Goal: Task Accomplishment & Management: Manage account settings

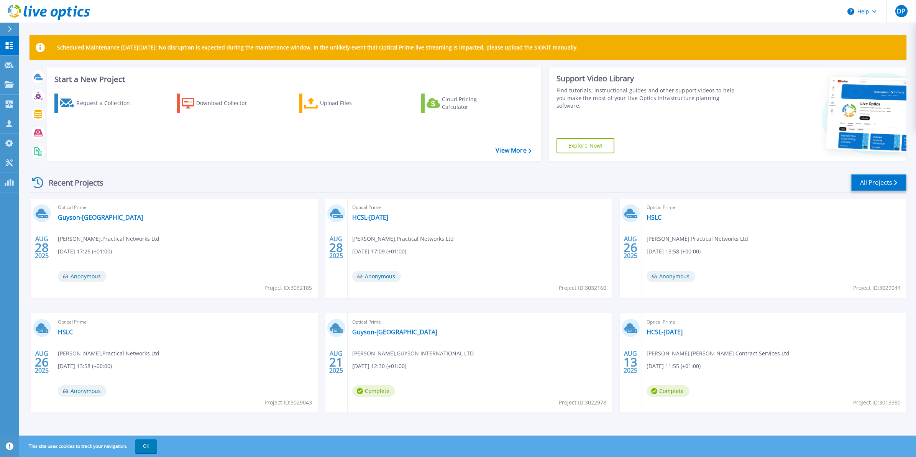
click at [884, 182] on link "All Projects" at bounding box center [879, 182] width 56 height 17
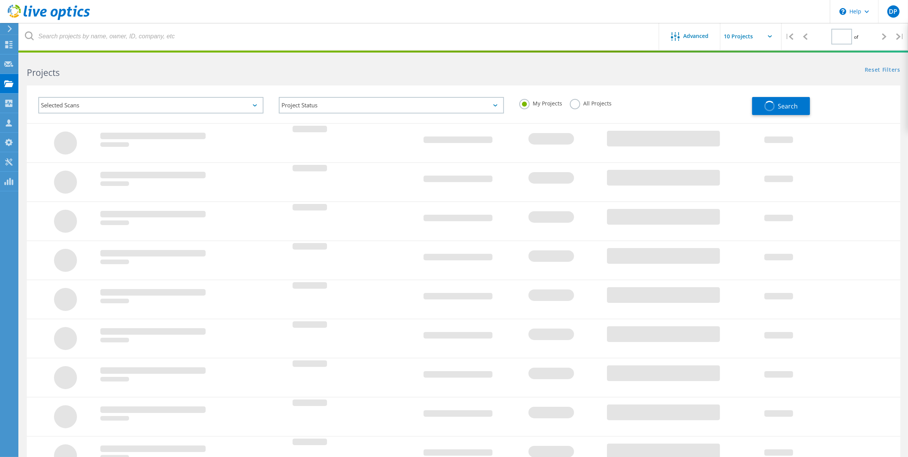
type input "1"
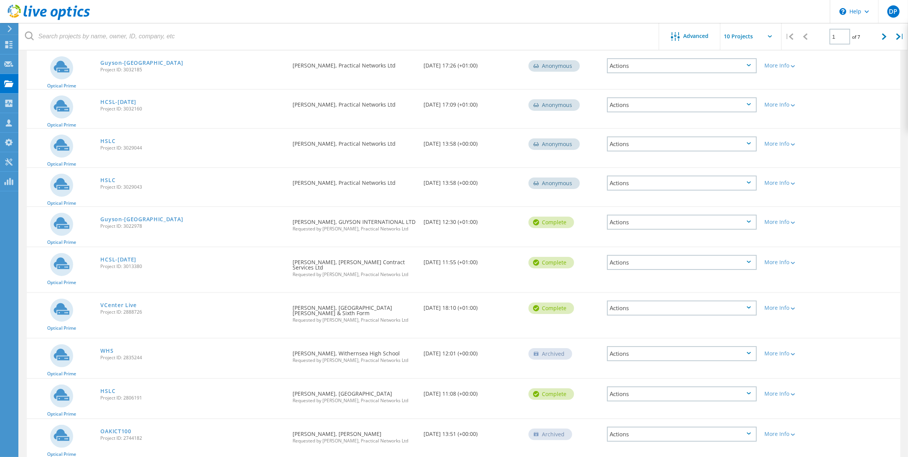
scroll to position [114, 0]
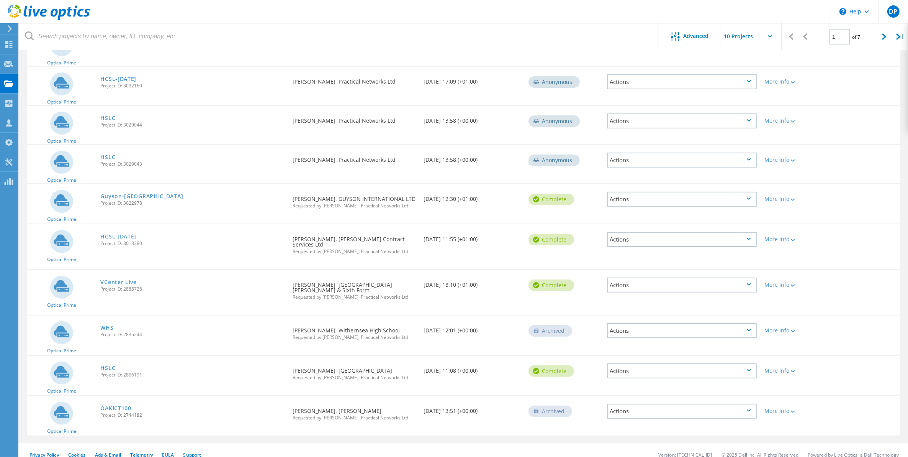
click at [622, 277] on div "Actions" at bounding box center [682, 284] width 150 height 15
click at [206, 316] on div "WHS Project ID: 2835244" at bounding box center [193, 329] width 192 height 29
click at [633, 323] on div "Actions" at bounding box center [682, 330] width 150 height 15
click at [630, 336] on div "Delete" at bounding box center [682, 342] width 148 height 12
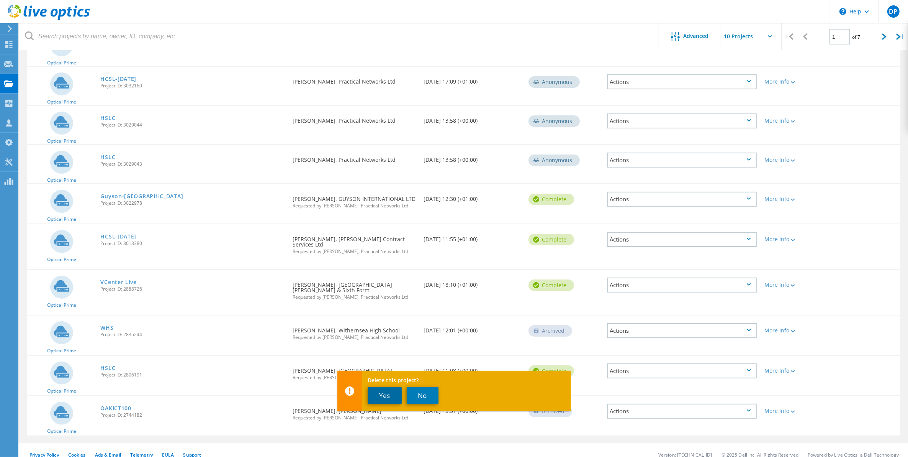
click at [389, 394] on button "Yes" at bounding box center [385, 395] width 34 height 17
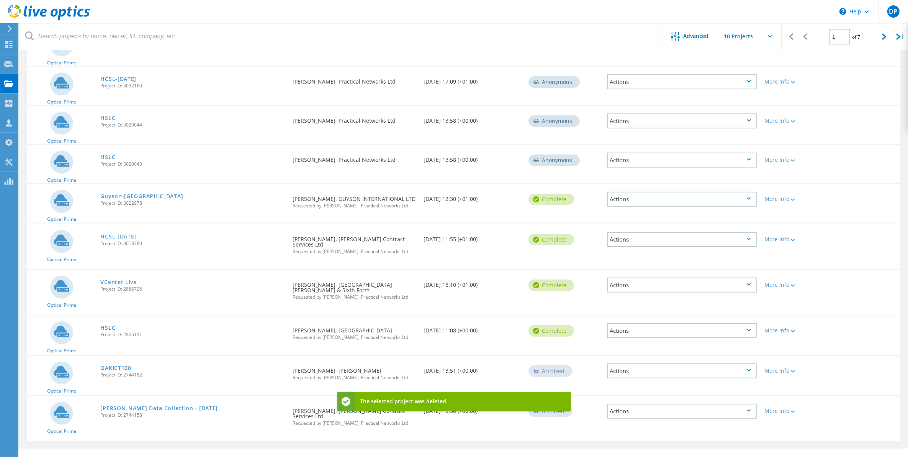
click at [628, 363] on div "Actions" at bounding box center [682, 370] width 150 height 15
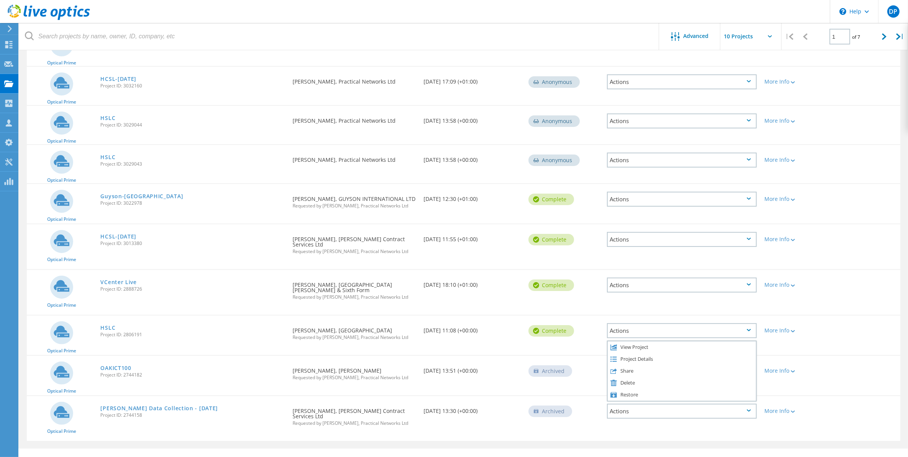
click at [380, 375] on span "Requested by David Philps, Practical Networks Ltd" at bounding box center [354, 377] width 123 height 5
click at [621, 403] on div "Actions" at bounding box center [682, 410] width 150 height 15
click at [628, 417] on div "Delete" at bounding box center [682, 423] width 148 height 12
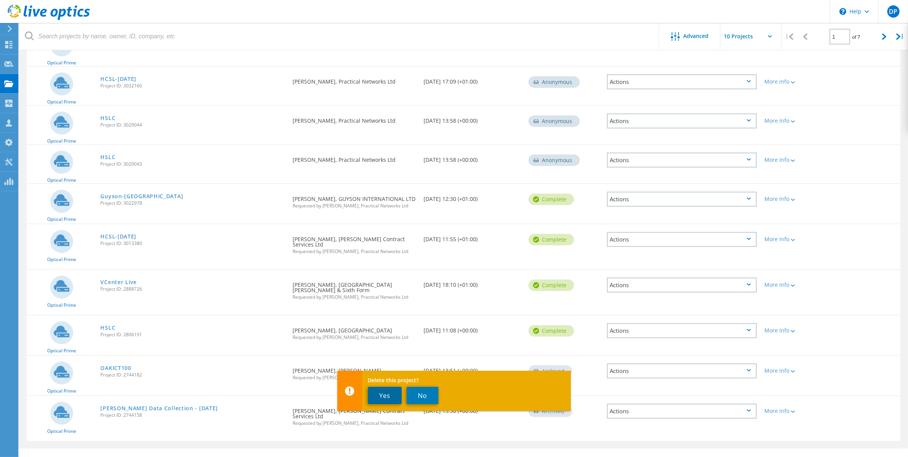
click at [384, 391] on button "Yes" at bounding box center [385, 395] width 34 height 17
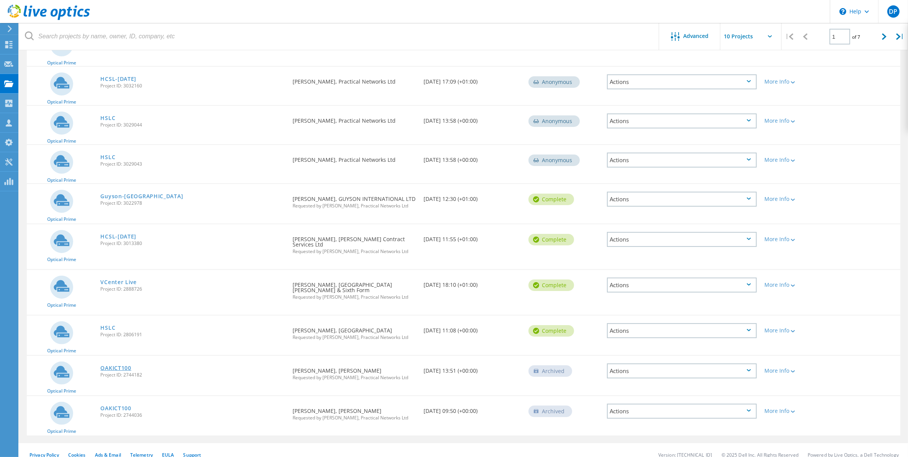
click at [107, 365] on link "OAKICT100" at bounding box center [115, 367] width 31 height 5
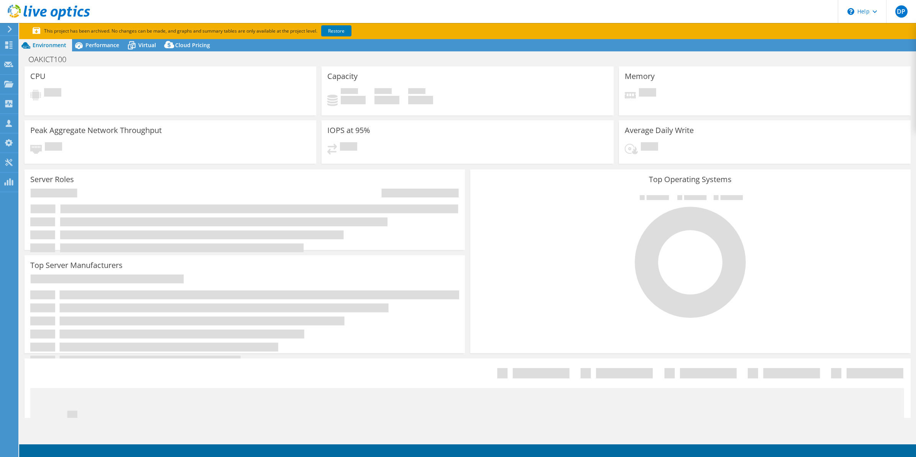
select select "USD"
select select "EULondon"
select select "GBP"
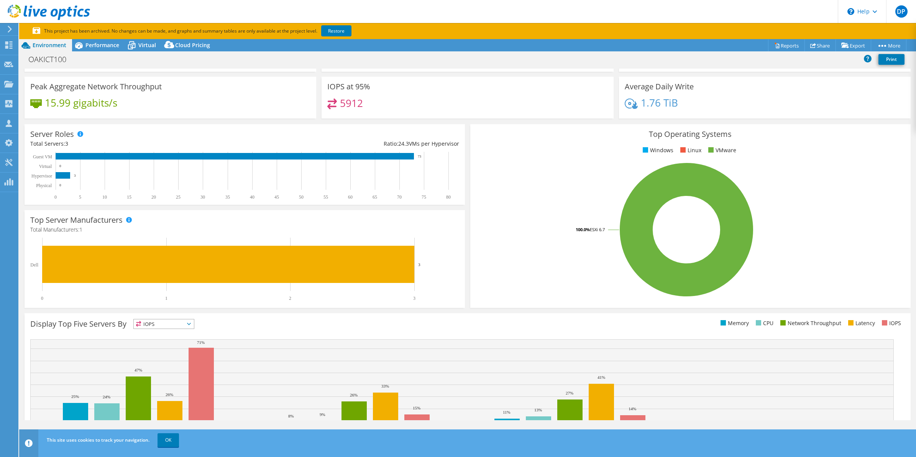
scroll to position [95, 0]
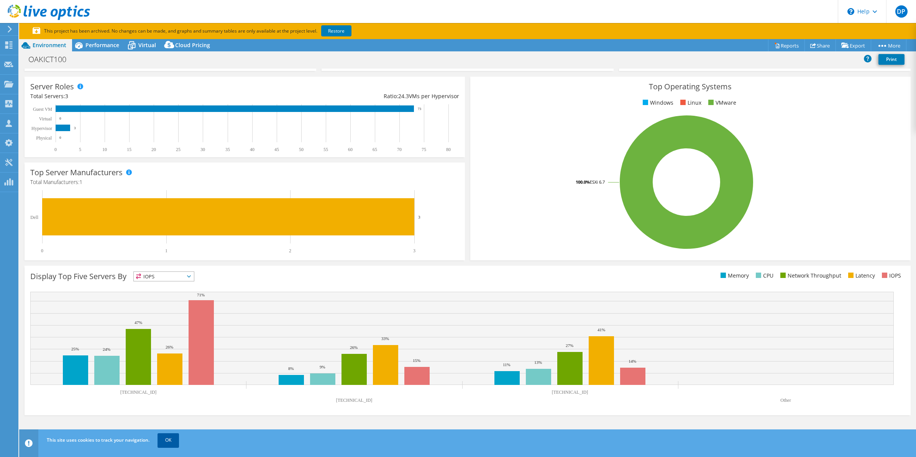
click at [171, 435] on link "OK" at bounding box center [167, 440] width 21 height 14
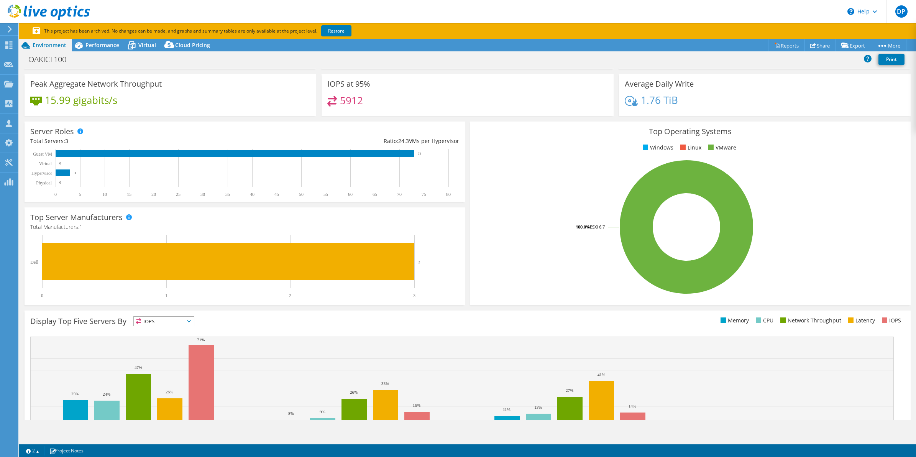
scroll to position [0, 0]
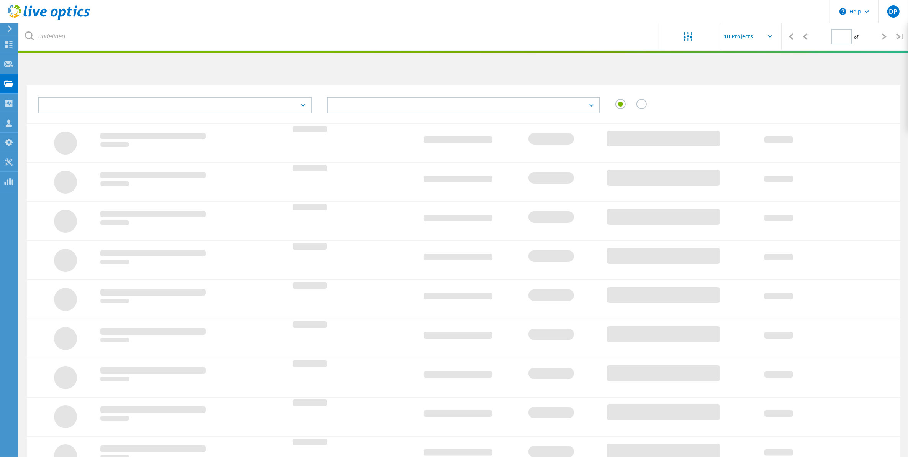
type input "1"
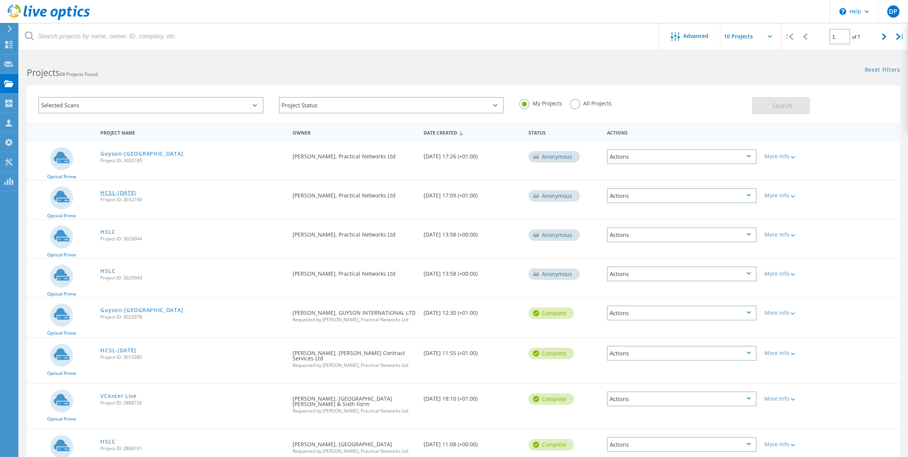
click at [132, 190] on link "HCSL-[DATE]" at bounding box center [118, 192] width 36 height 5
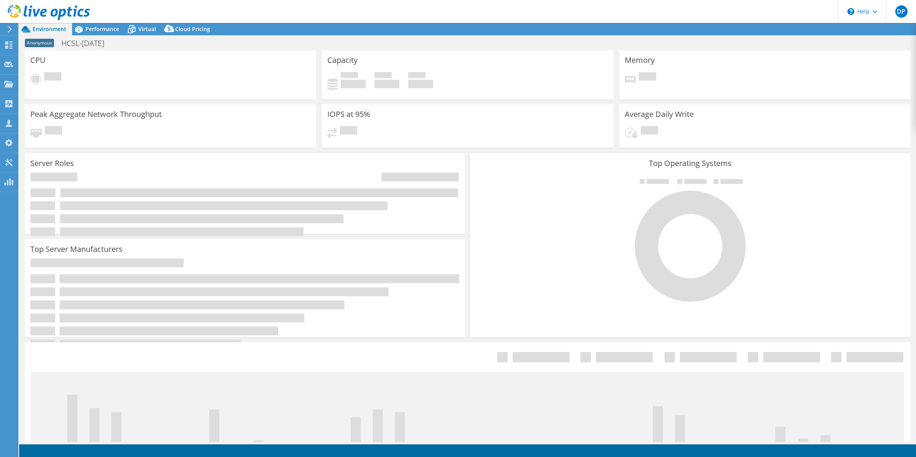
select select "USD"
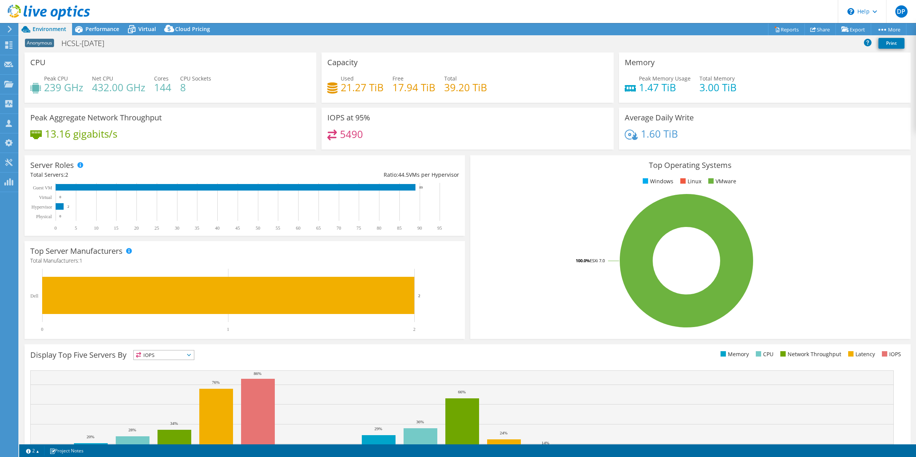
scroll to position [54, 0]
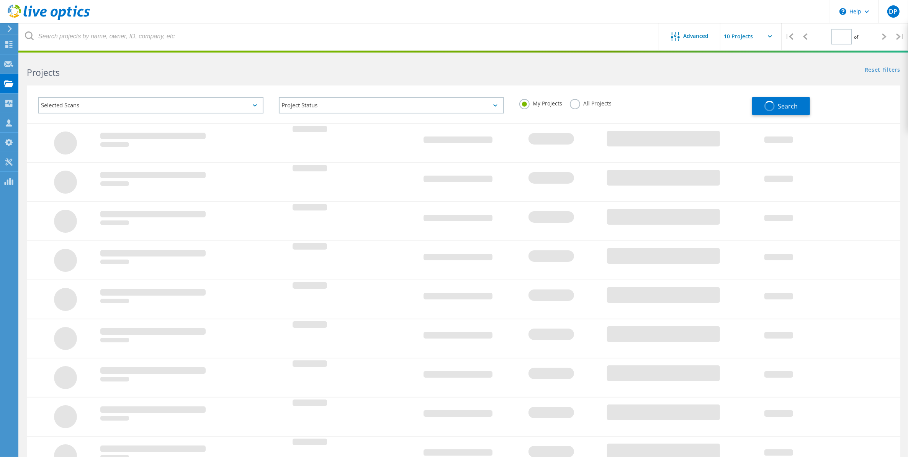
type input "1"
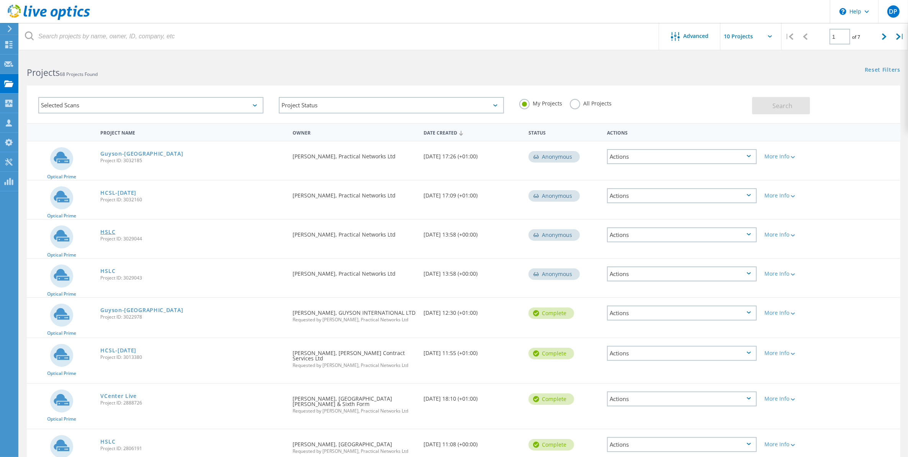
click at [108, 229] on link "HSLC" at bounding box center [107, 231] width 15 height 5
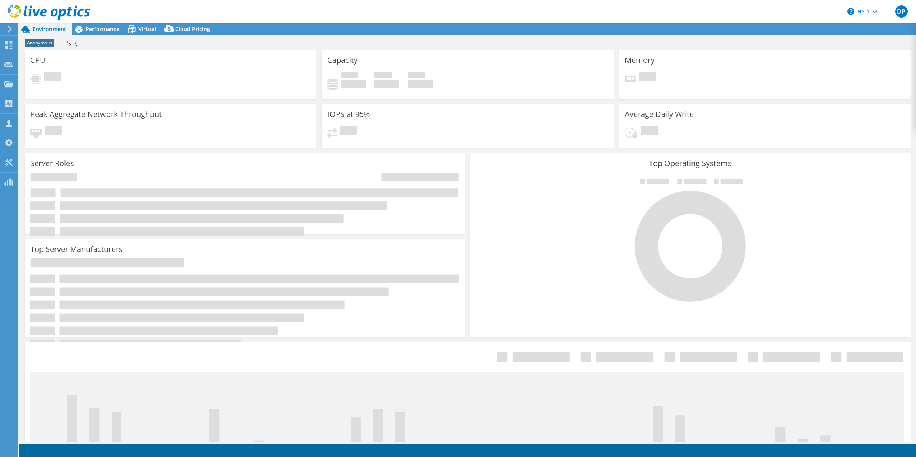
select select "USD"
